Goal: Information Seeking & Learning: Learn about a topic

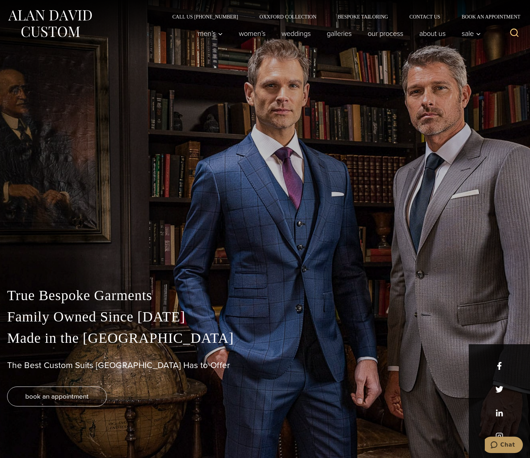
click at [375, 262] on div "True Bespoke Garments Family Owned Since [DATE] Made in [GEOGRAPHIC_DATA] The B…" at bounding box center [265, 353] width 530 height 209
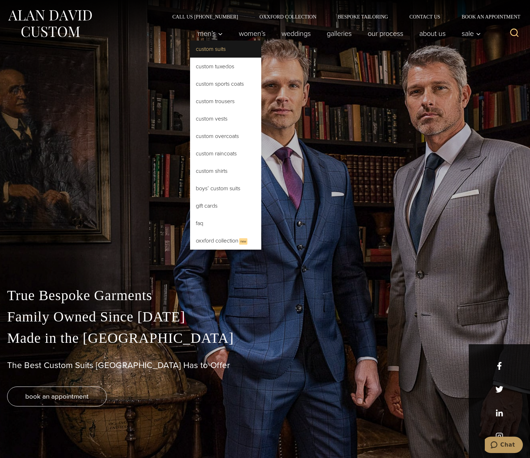
click at [216, 52] on link "Custom Suits" at bounding box center [225, 49] width 71 height 17
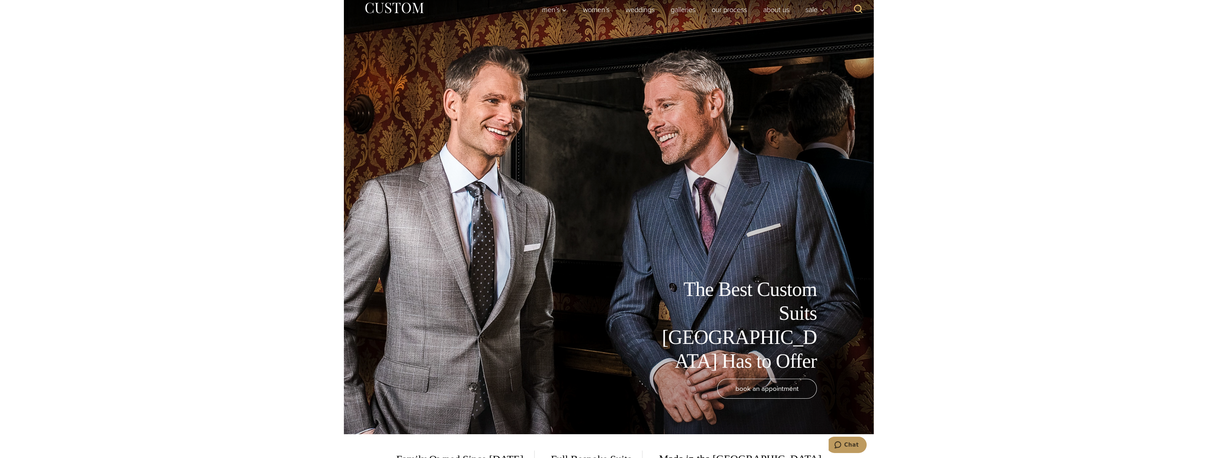
scroll to position [36, 0]
